Goal: Obtain resource: Download file/media

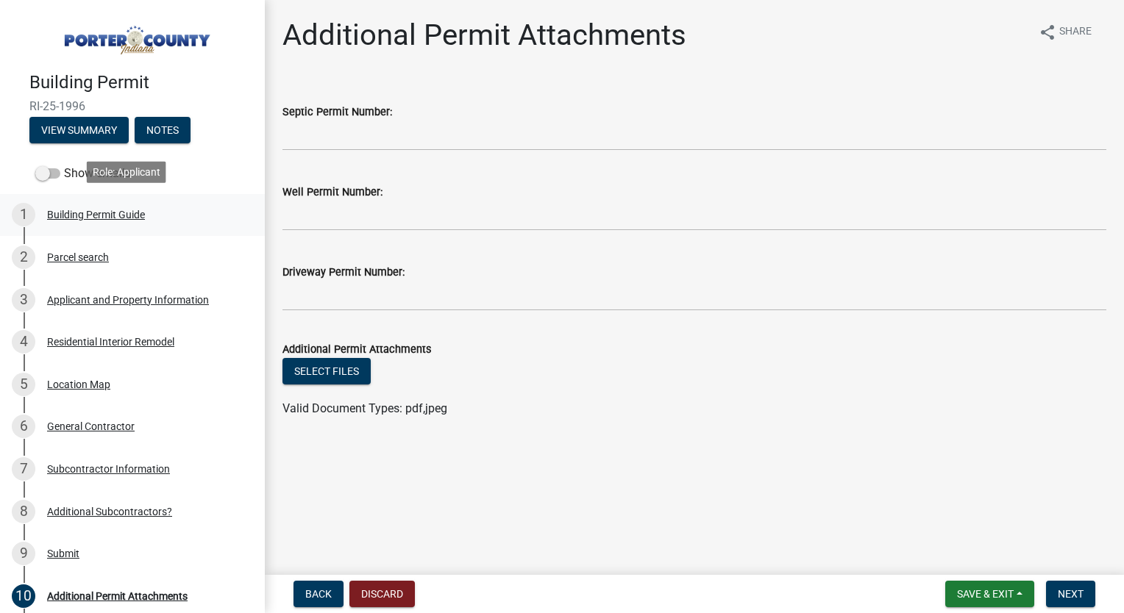
click at [97, 210] on div "Building Permit Guide" at bounding box center [96, 215] width 98 height 10
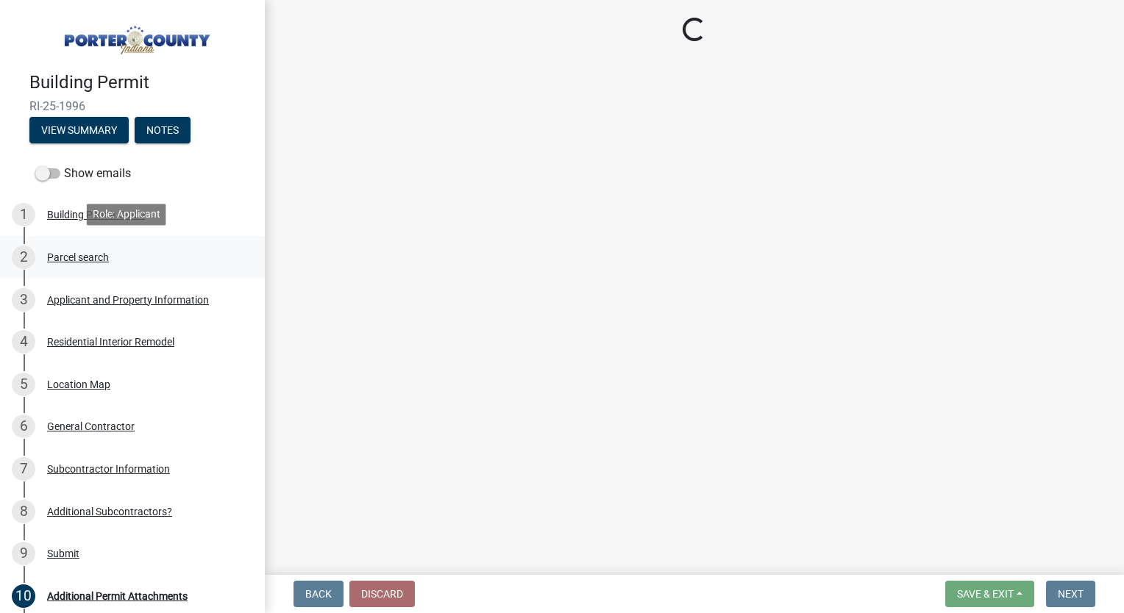
click at [95, 263] on div "2 Parcel search" at bounding box center [126, 258] width 229 height 24
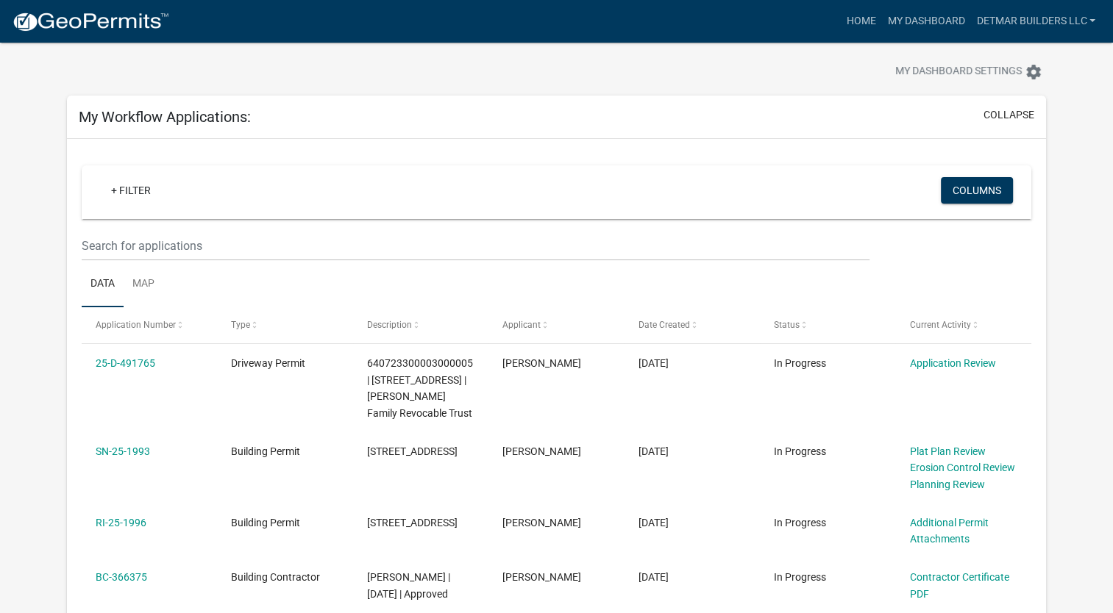
scroll to position [20, 0]
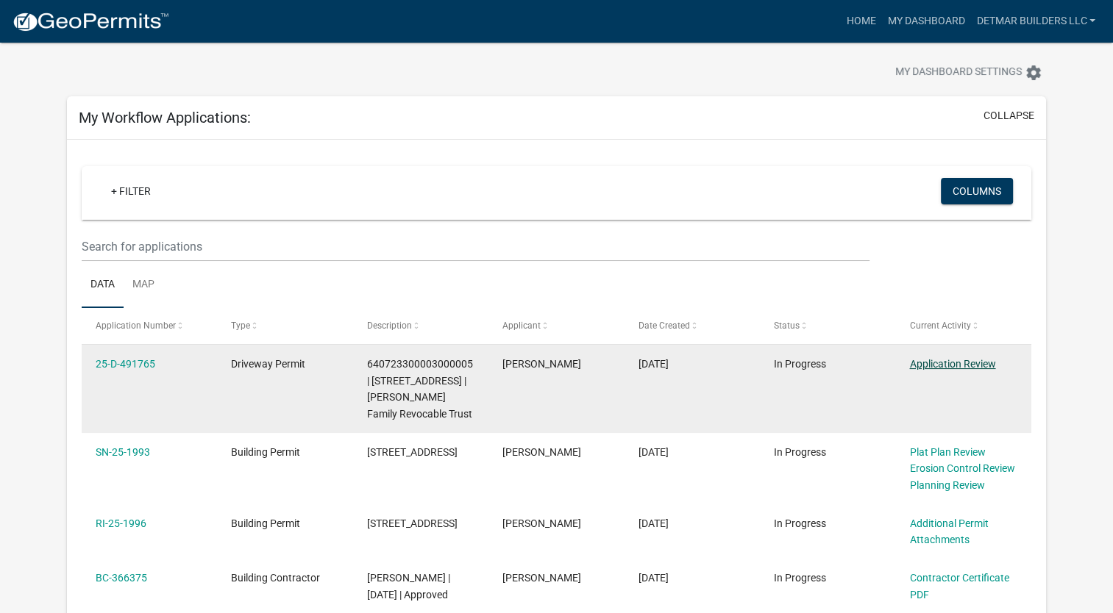
click at [965, 362] on link "Application Review" at bounding box center [952, 364] width 86 height 12
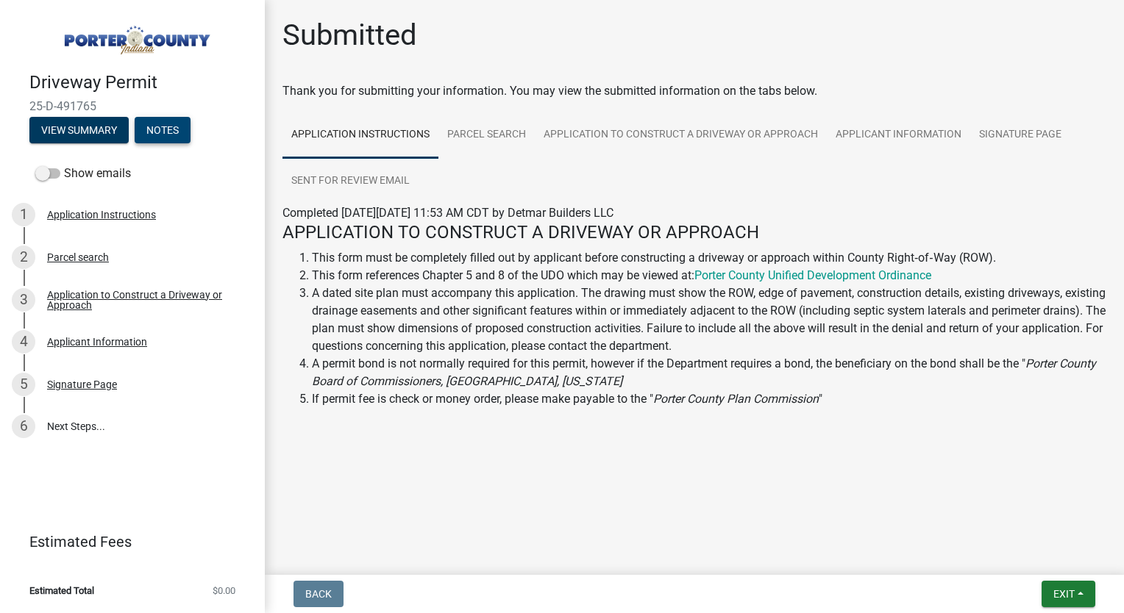
click at [168, 129] on button "Notes" at bounding box center [163, 130] width 56 height 26
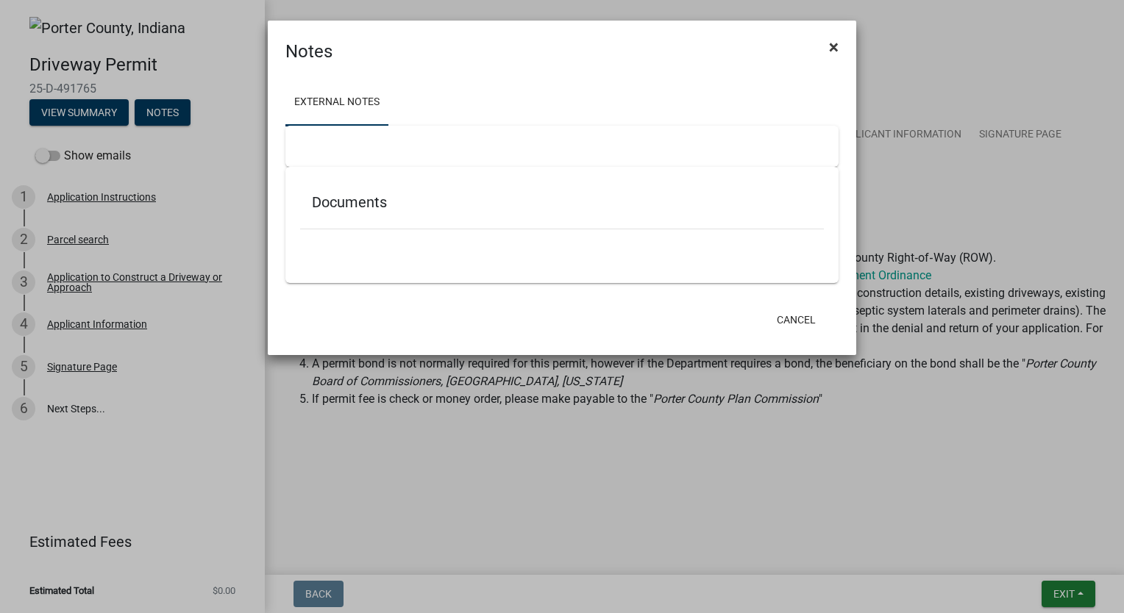
click at [833, 50] on span "×" at bounding box center [834, 47] width 10 height 21
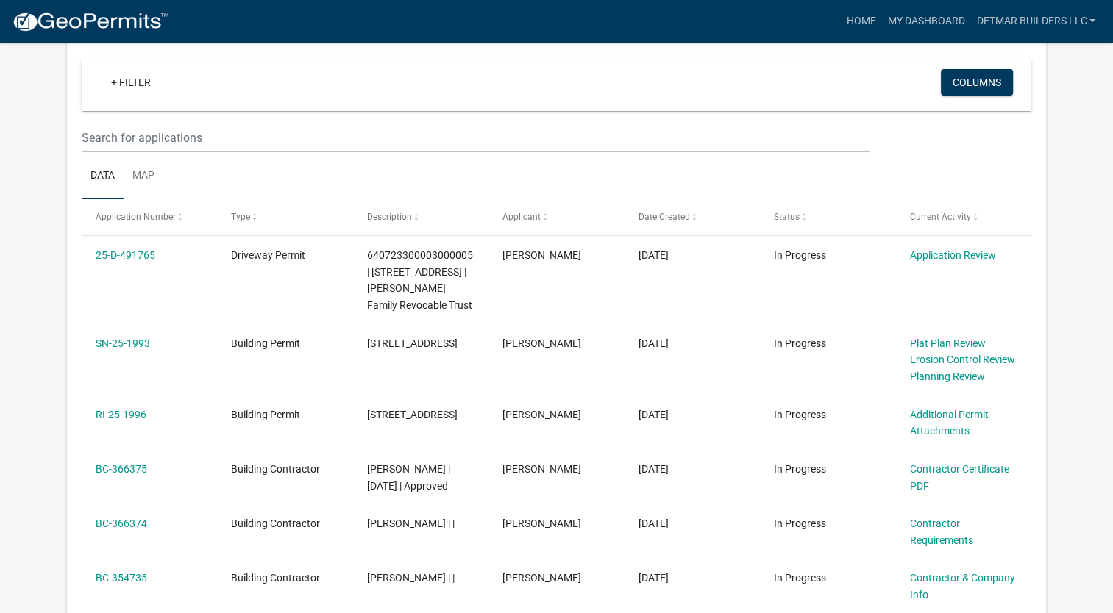
scroll to position [129, 0]
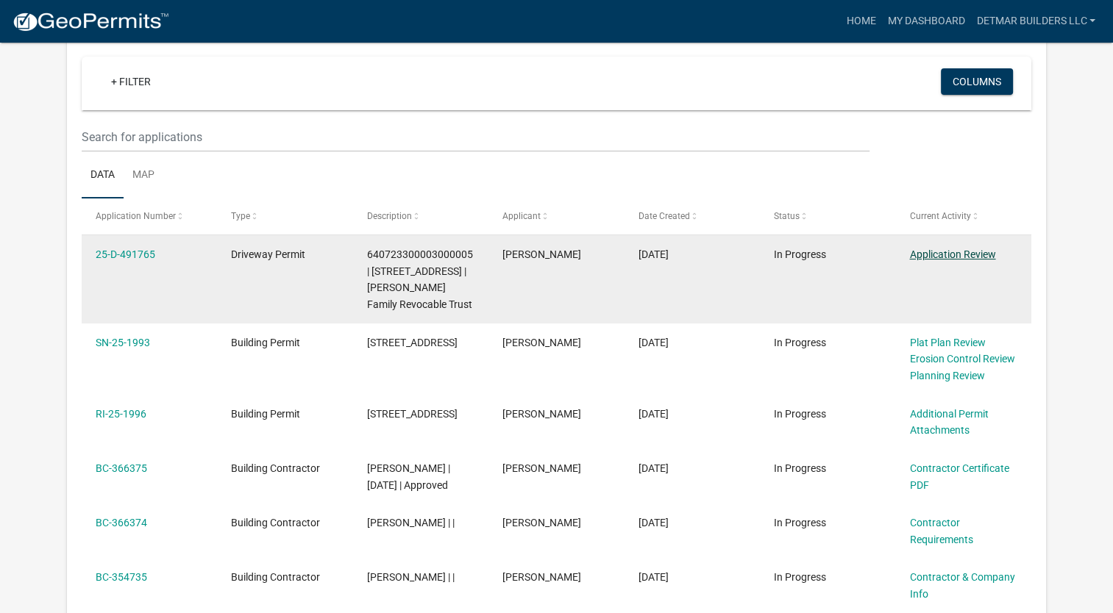
click at [959, 255] on link "Application Review" at bounding box center [952, 255] width 86 height 12
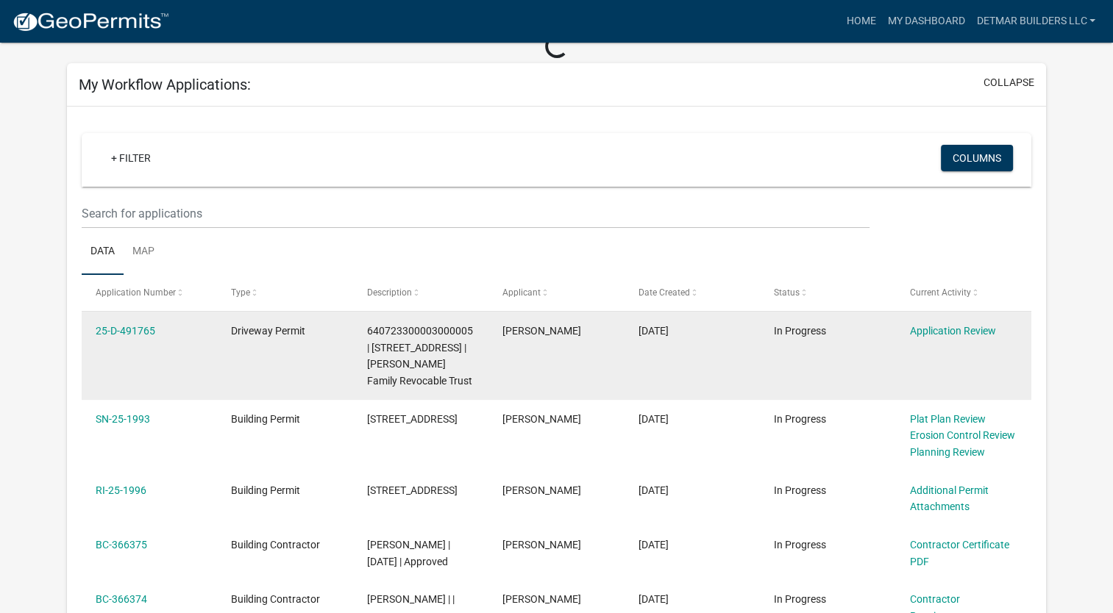
scroll to position [79, 0]
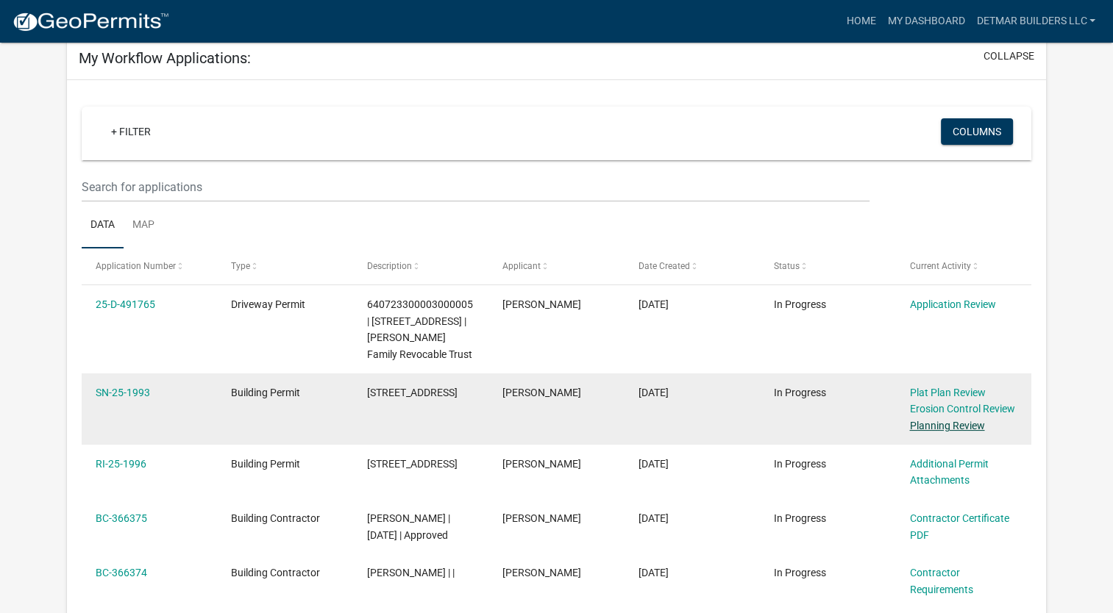
click at [973, 422] on link "Planning Review" at bounding box center [946, 426] width 75 height 12
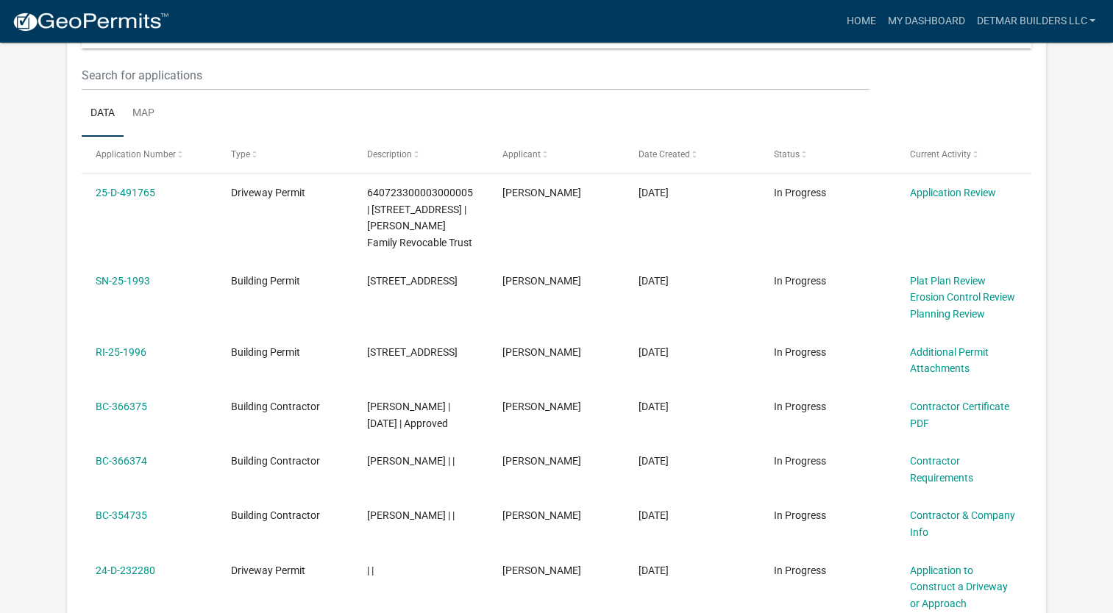
scroll to position [193, 0]
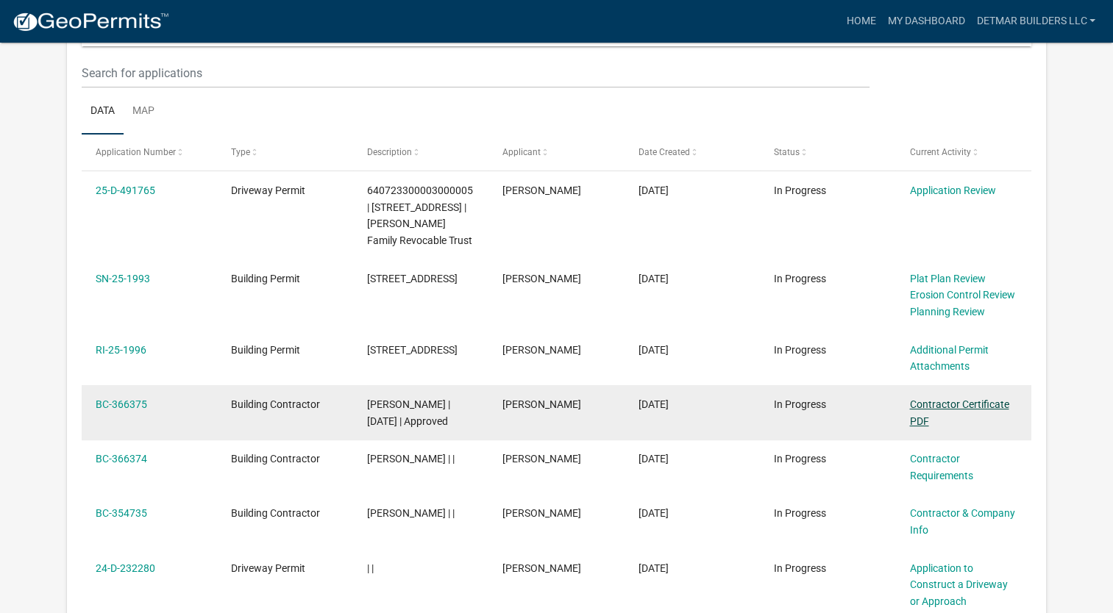
click at [959, 407] on link "Contractor Certificate PDF" at bounding box center [958, 413] width 99 height 29
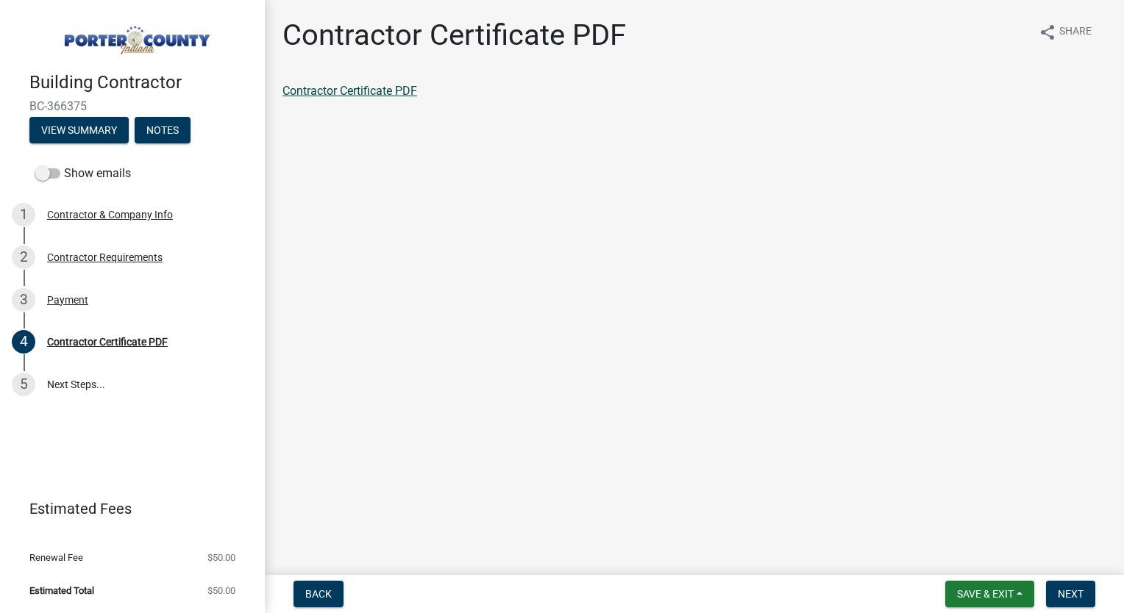
click at [382, 90] on link "Contractor Certificate PDF" at bounding box center [349, 91] width 135 height 14
